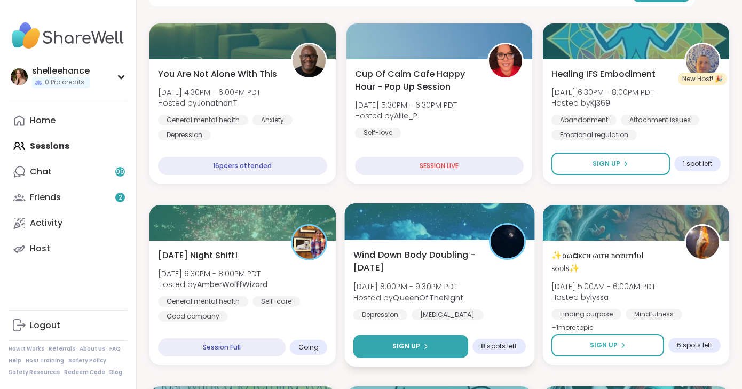
click at [376, 341] on button "Sign Up" at bounding box center [410, 346] width 115 height 23
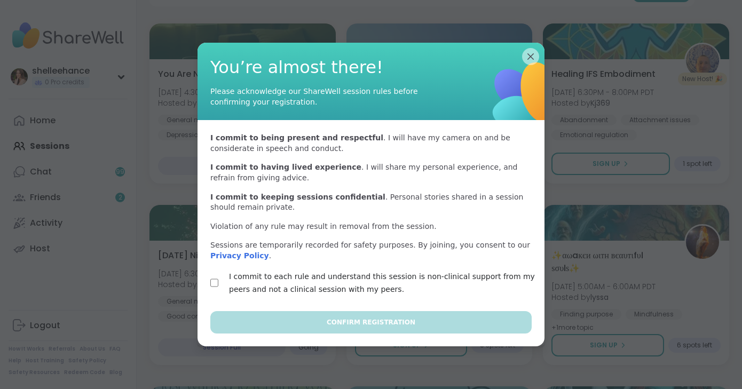
click at [260, 275] on label "I commit to each rule and understand this session is non-clinical support from …" at bounding box center [383, 283] width 309 height 26
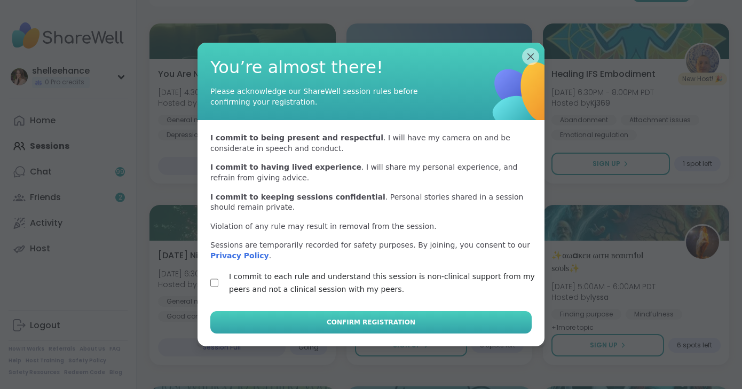
click at [352, 322] on span "Confirm Registration" at bounding box center [371, 322] width 89 height 10
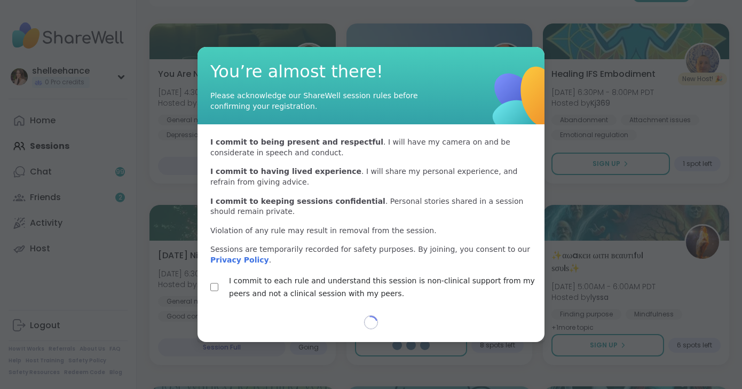
type textarea "*"
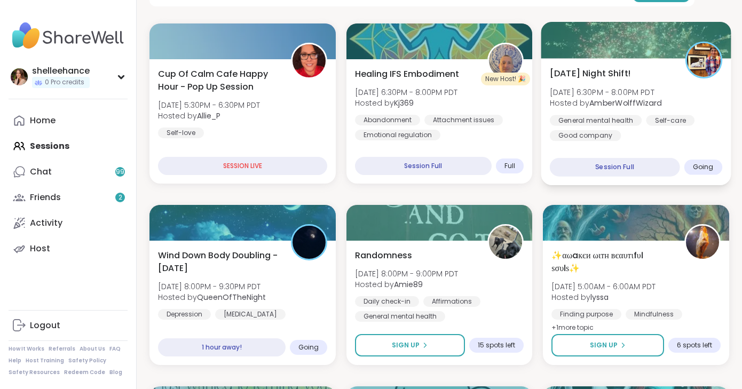
click at [722, 124] on div "[DATE] Night Shift! [DATE] 6:30PM - 8:00PM PDT Hosted by AmberWolffWizard Gener…" at bounding box center [636, 121] width 190 height 127
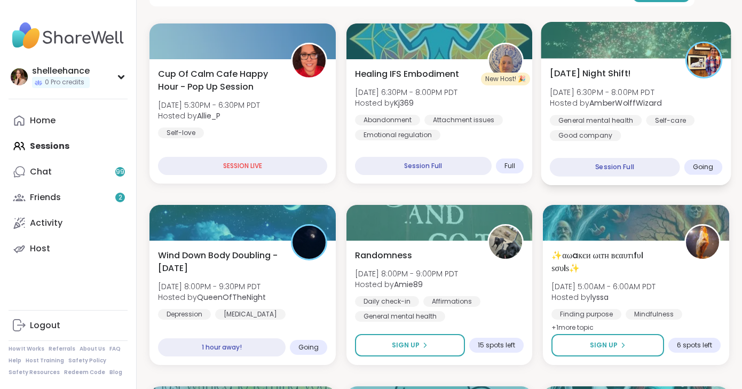
click at [702, 137] on div "General mental health Self-care Good company" at bounding box center [636, 128] width 172 height 26
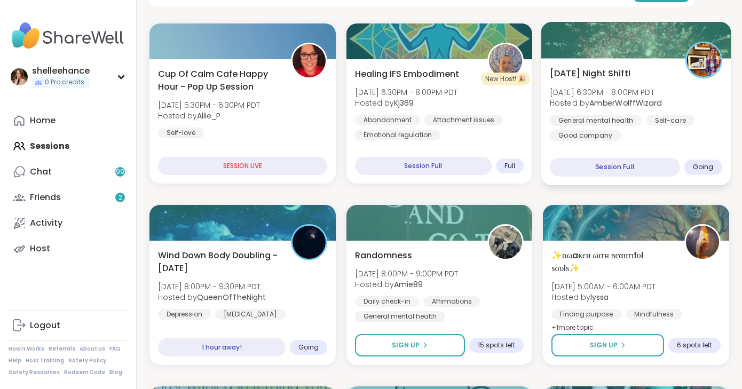
click at [714, 140] on div "General mental health Self-care Good company" at bounding box center [636, 128] width 172 height 26
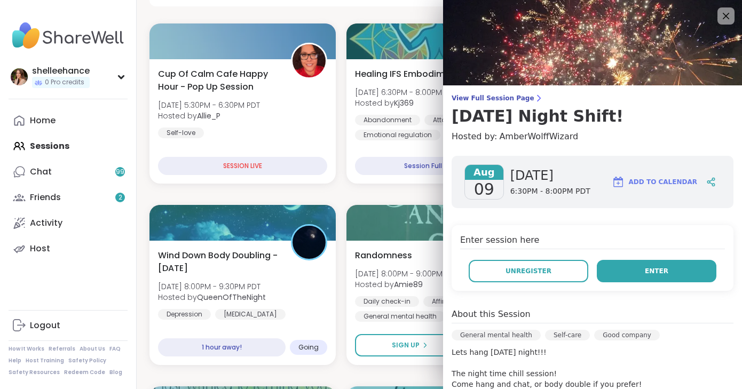
click at [617, 277] on button "Enter" at bounding box center [657, 271] width 120 height 22
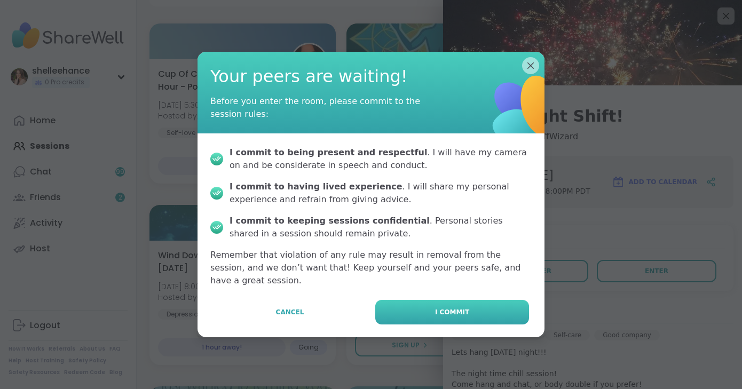
click at [469, 303] on button "I commit" at bounding box center [452, 312] width 154 height 25
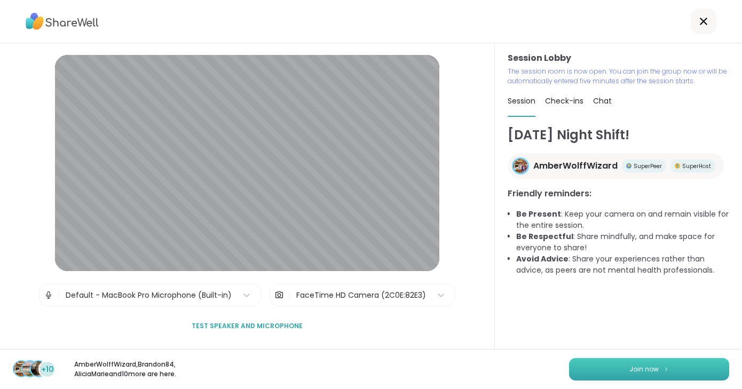
click at [637, 369] on span "Join now" at bounding box center [643, 369] width 29 height 10
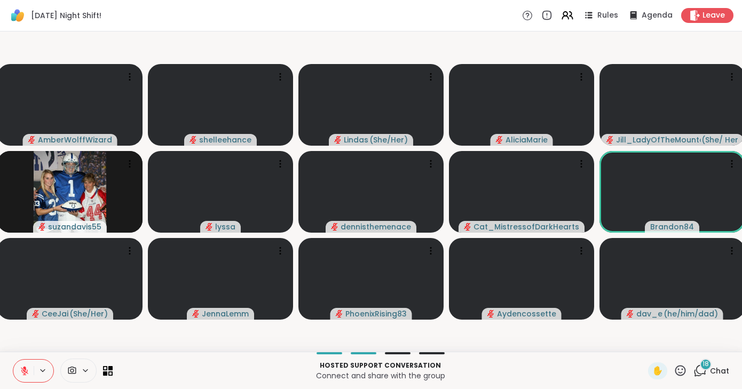
click at [405, 17] on div "[DATE] Night Shift! Rules Agenda Leave" at bounding box center [371, 15] width 742 height 31
click at [20, 371] on icon at bounding box center [25, 371] width 10 height 10
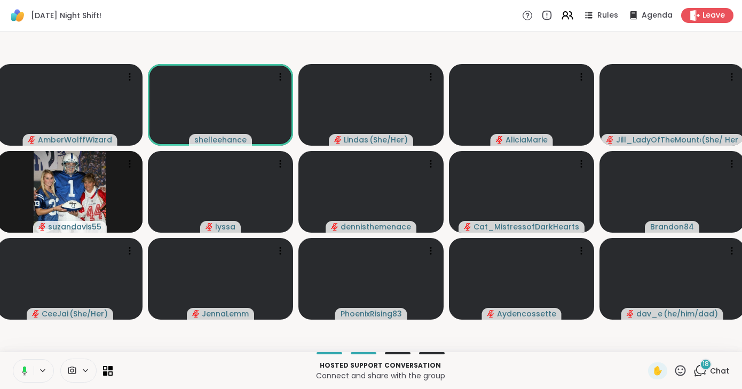
click at [20, 371] on icon at bounding box center [23, 371] width 10 height 10
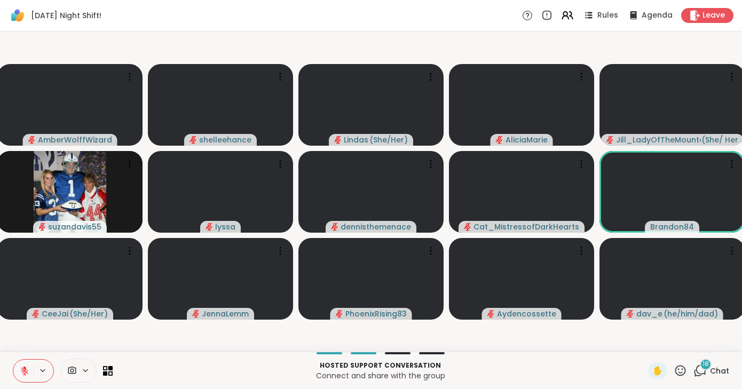
click at [20, 371] on icon at bounding box center [25, 371] width 10 height 10
click at [20, 375] on icon at bounding box center [25, 371] width 10 height 10
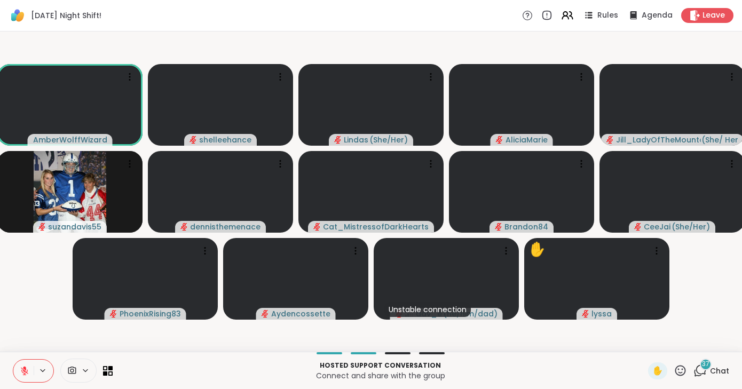
click at [14, 370] on button at bounding box center [23, 371] width 20 height 22
click at [18, 374] on button at bounding box center [23, 371] width 20 height 22
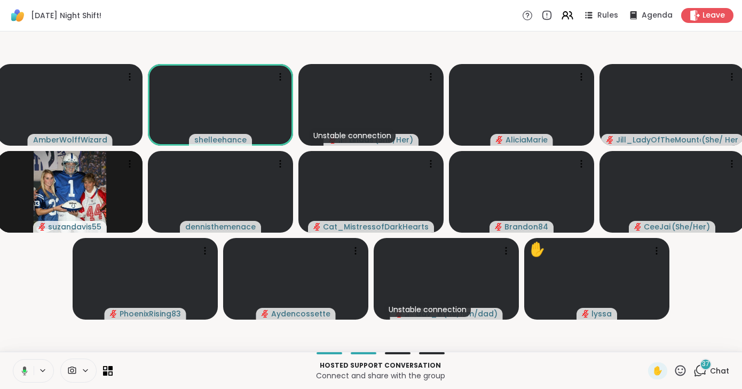
click at [19, 374] on icon at bounding box center [23, 371] width 10 height 10
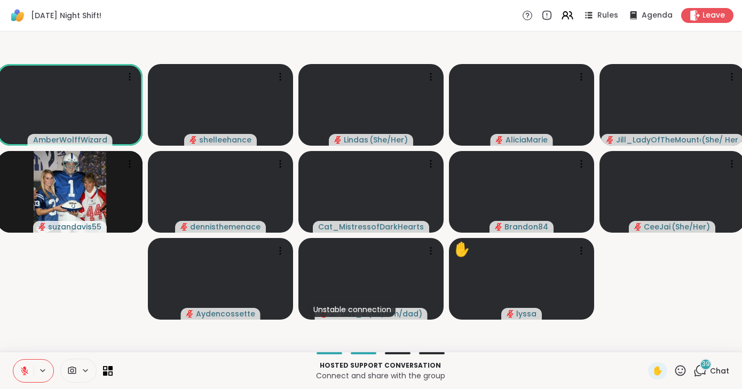
click at [19, 374] on button at bounding box center [23, 371] width 20 height 22
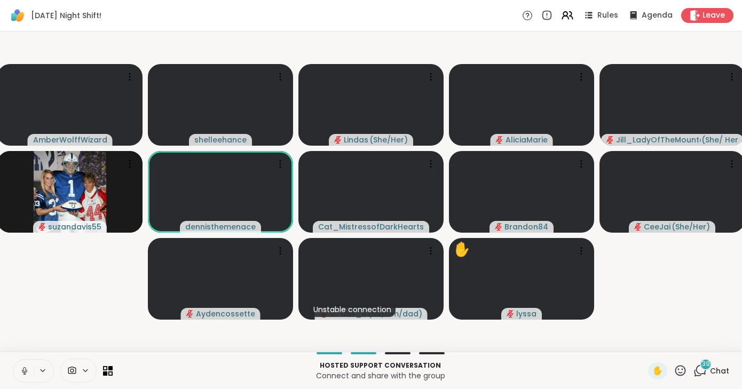
click at [19, 374] on button at bounding box center [23, 371] width 20 height 22
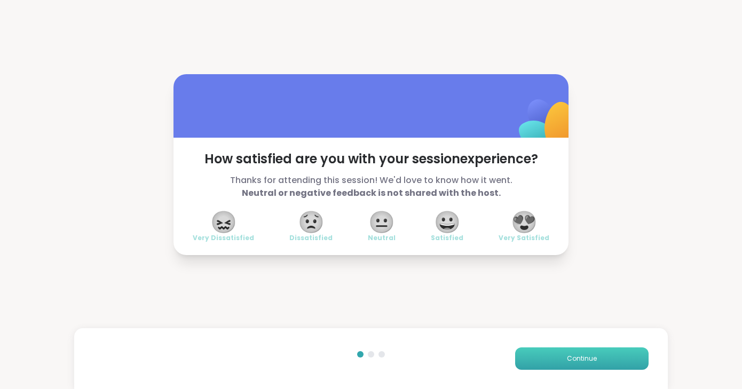
click at [583, 359] on span "Continue" at bounding box center [582, 359] width 30 height 10
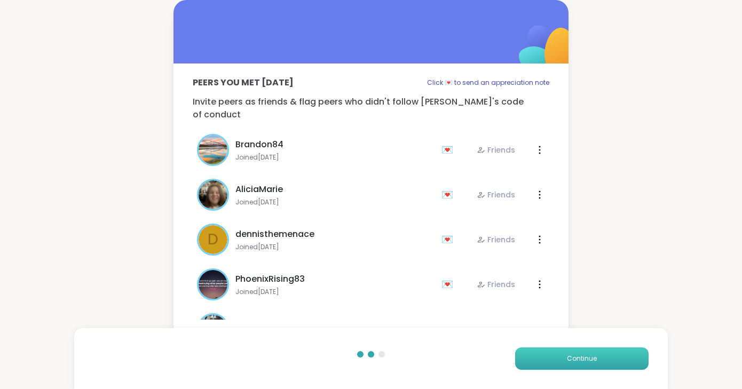
click at [583, 359] on span "Continue" at bounding box center [582, 359] width 30 height 10
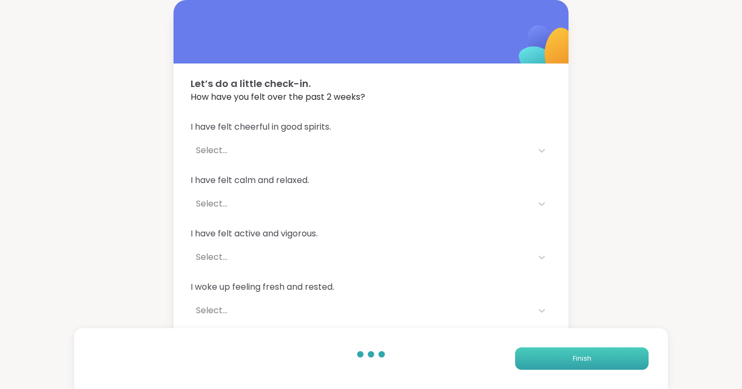
click at [583, 359] on span "Finish" at bounding box center [582, 359] width 19 height 10
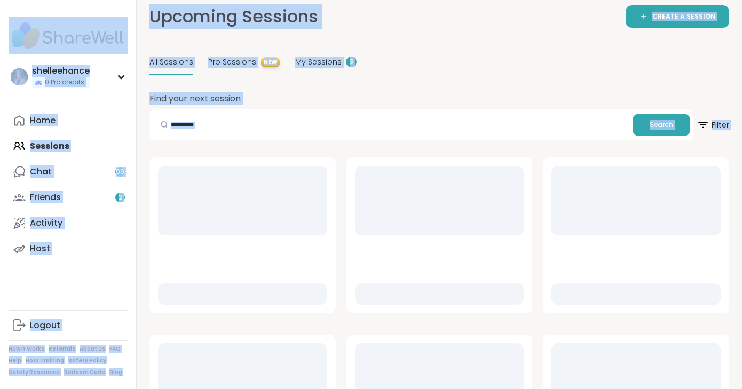
scroll to position [135, 0]
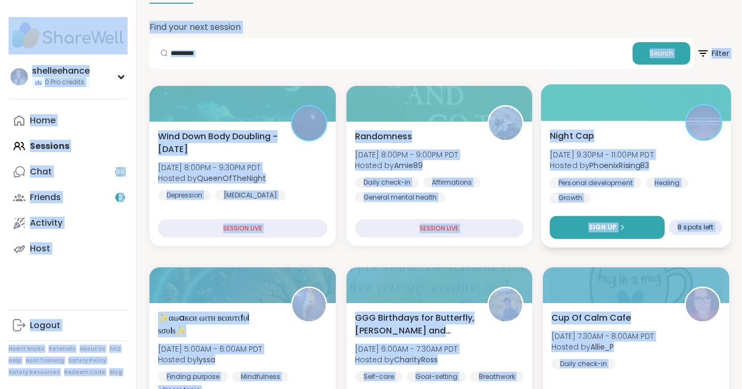
click at [573, 224] on button "Sign Up" at bounding box center [607, 227] width 115 height 23
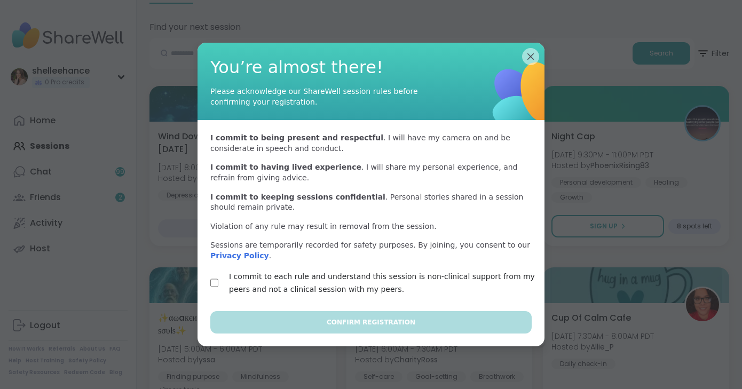
click at [256, 273] on label "I commit to each rule and understand this session is non-clinical support from …" at bounding box center [383, 283] width 309 height 26
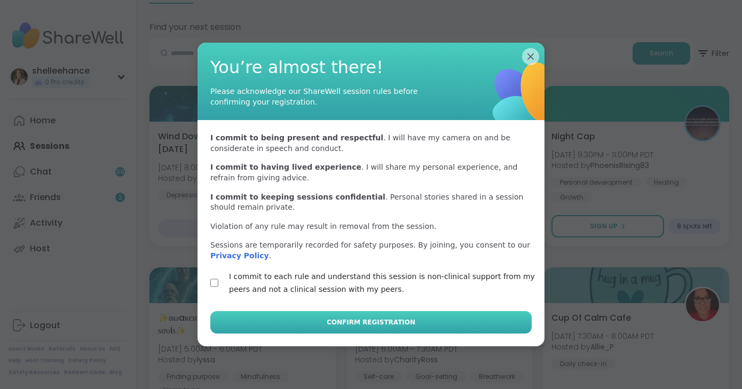
click at [346, 320] on span "Confirm Registration" at bounding box center [371, 322] width 89 height 10
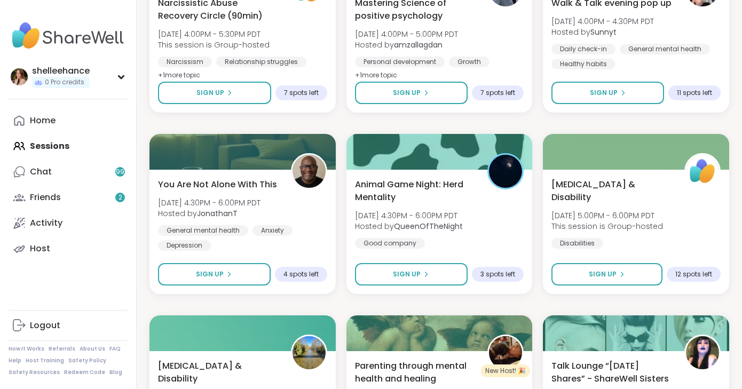
scroll to position [1902, 0]
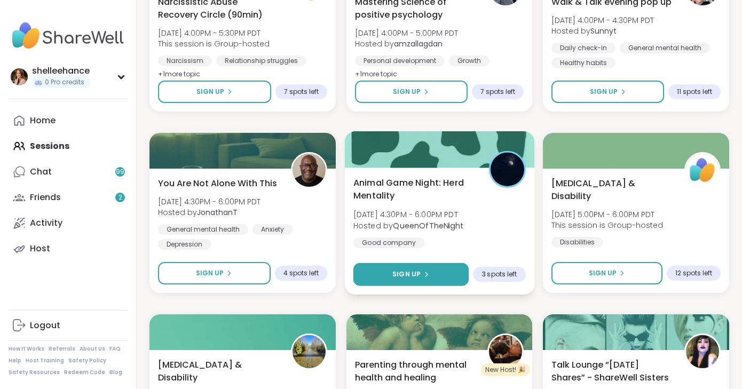
click at [376, 272] on button "Sign Up" at bounding box center [410, 274] width 115 height 23
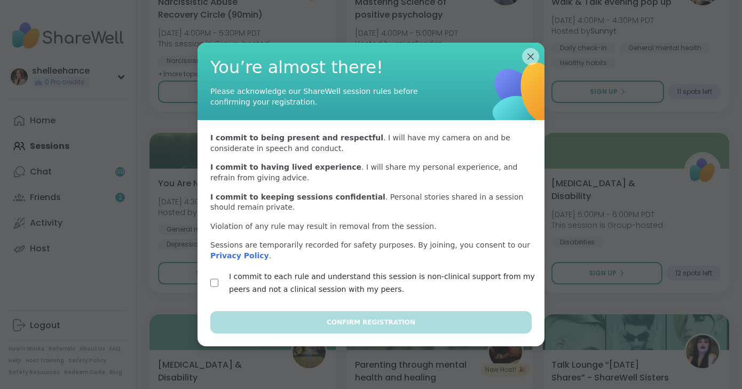
click at [256, 275] on label "I commit to each rule and understand this session is non-clinical support from …" at bounding box center [383, 283] width 309 height 26
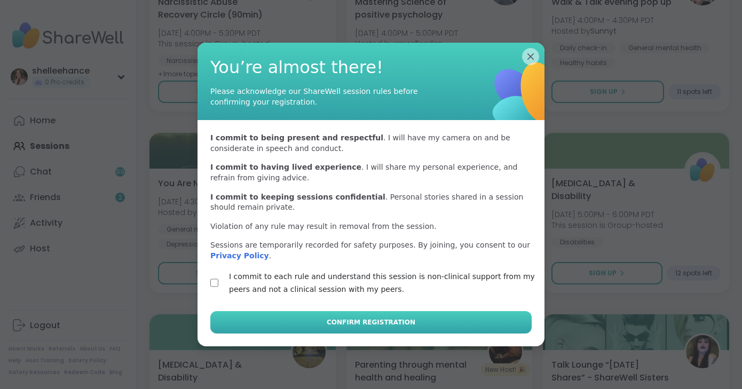
click at [348, 314] on button "Confirm Registration" at bounding box center [370, 322] width 321 height 22
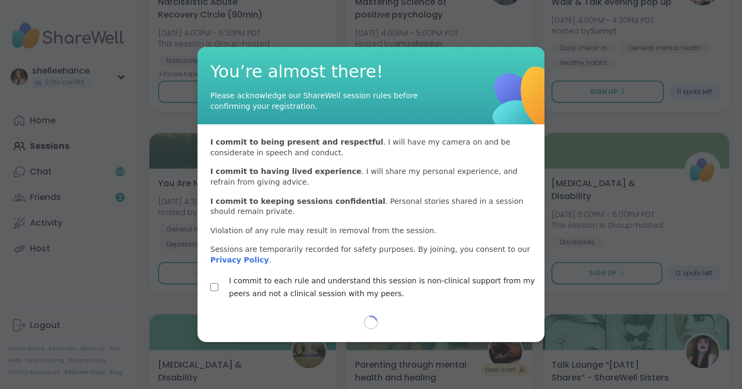
click at [727, 129] on div "You’re almost there! Please acknowledge our ShareWell session rules before conf…" at bounding box center [370, 194] width 729 height 389
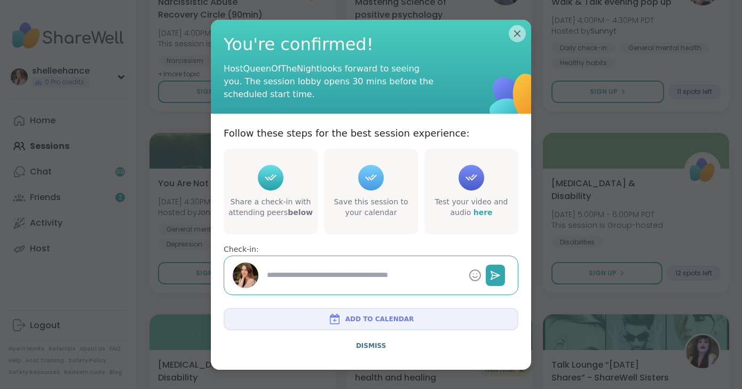
type textarea "*"
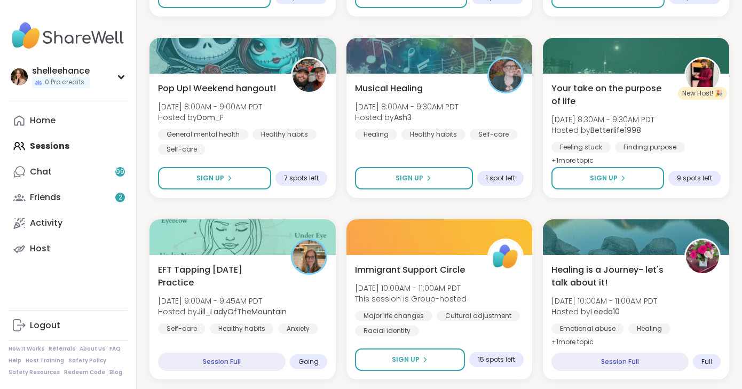
scroll to position [294, 0]
